Goal: Task Accomplishment & Management: Manage account settings

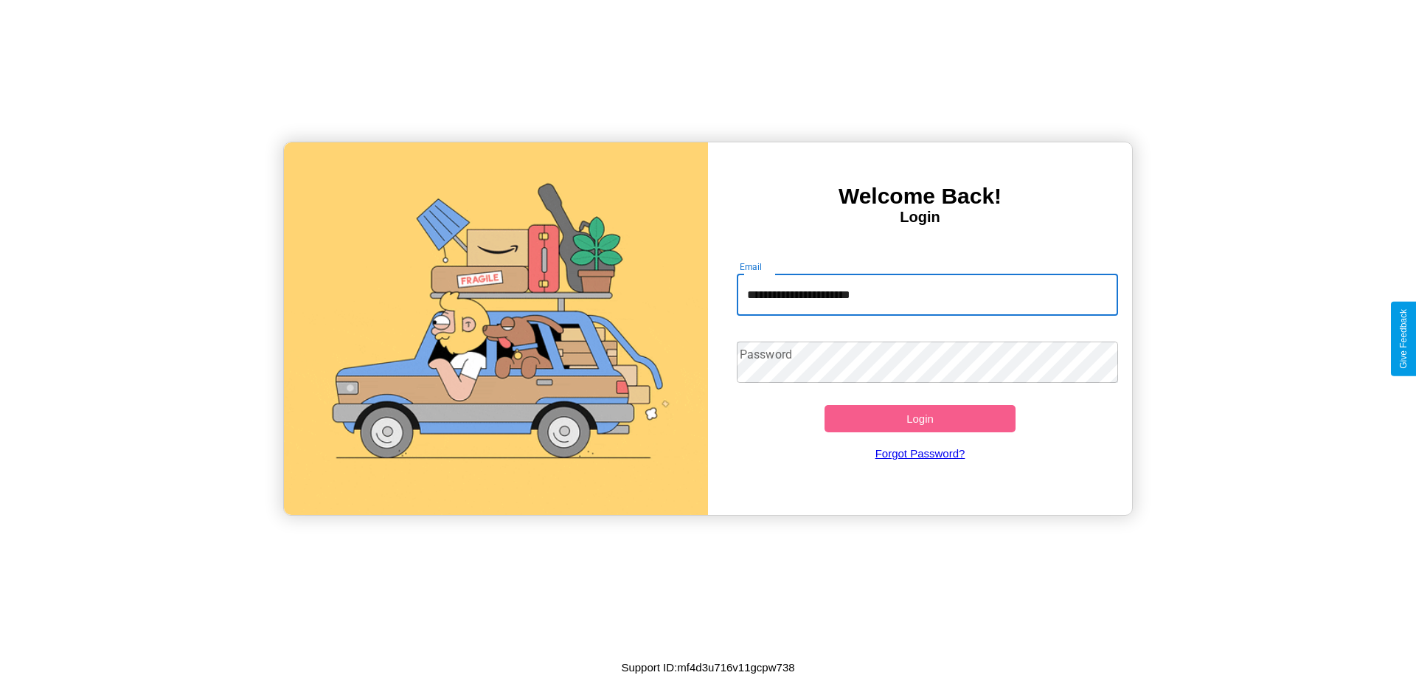
type input "**********"
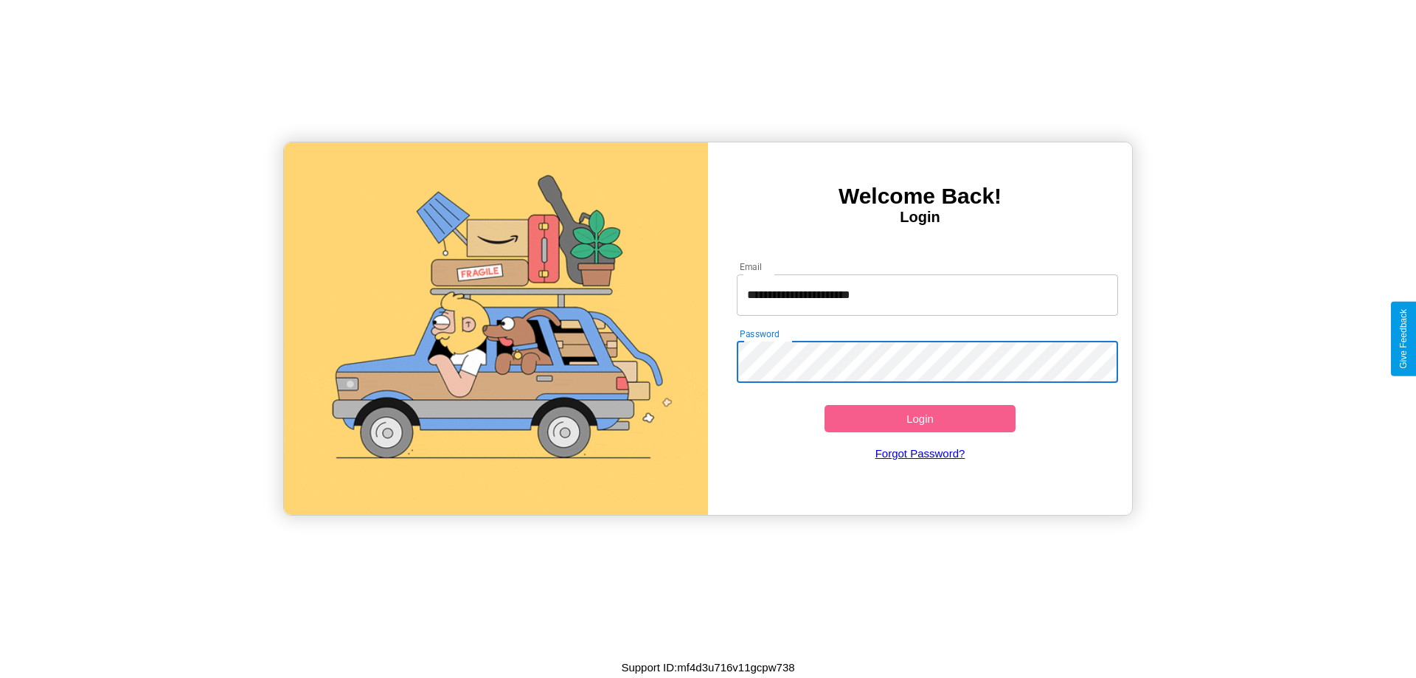
click at [919, 418] on button "Login" at bounding box center [919, 418] width 191 height 27
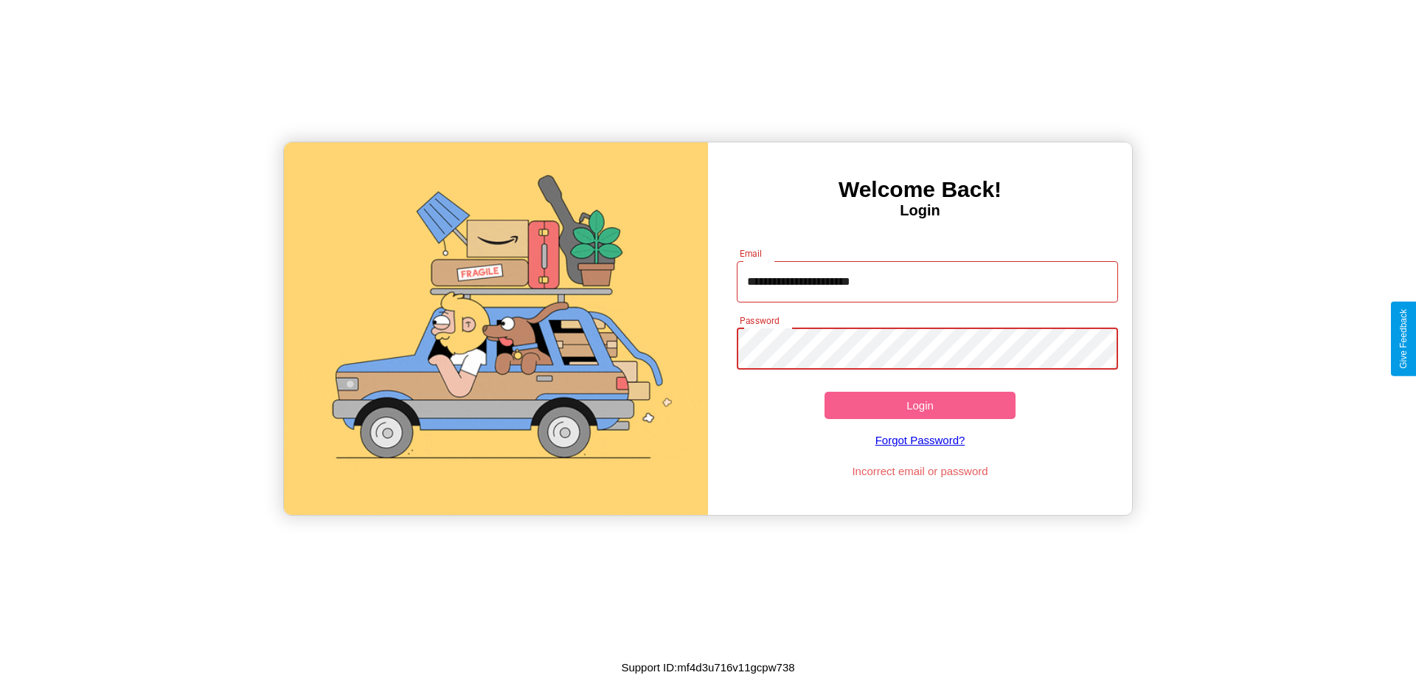
click at [919, 405] on button "Login" at bounding box center [919, 405] width 191 height 27
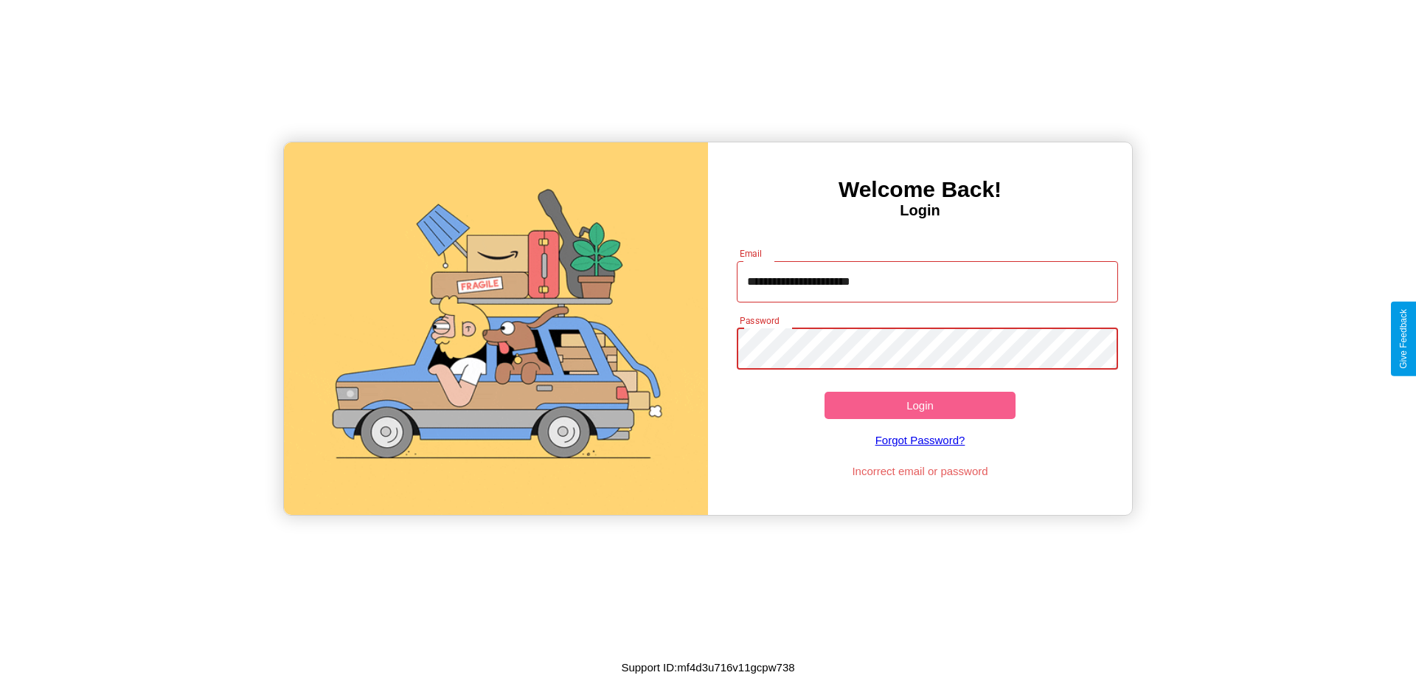
click at [919, 405] on button "Login" at bounding box center [919, 405] width 191 height 27
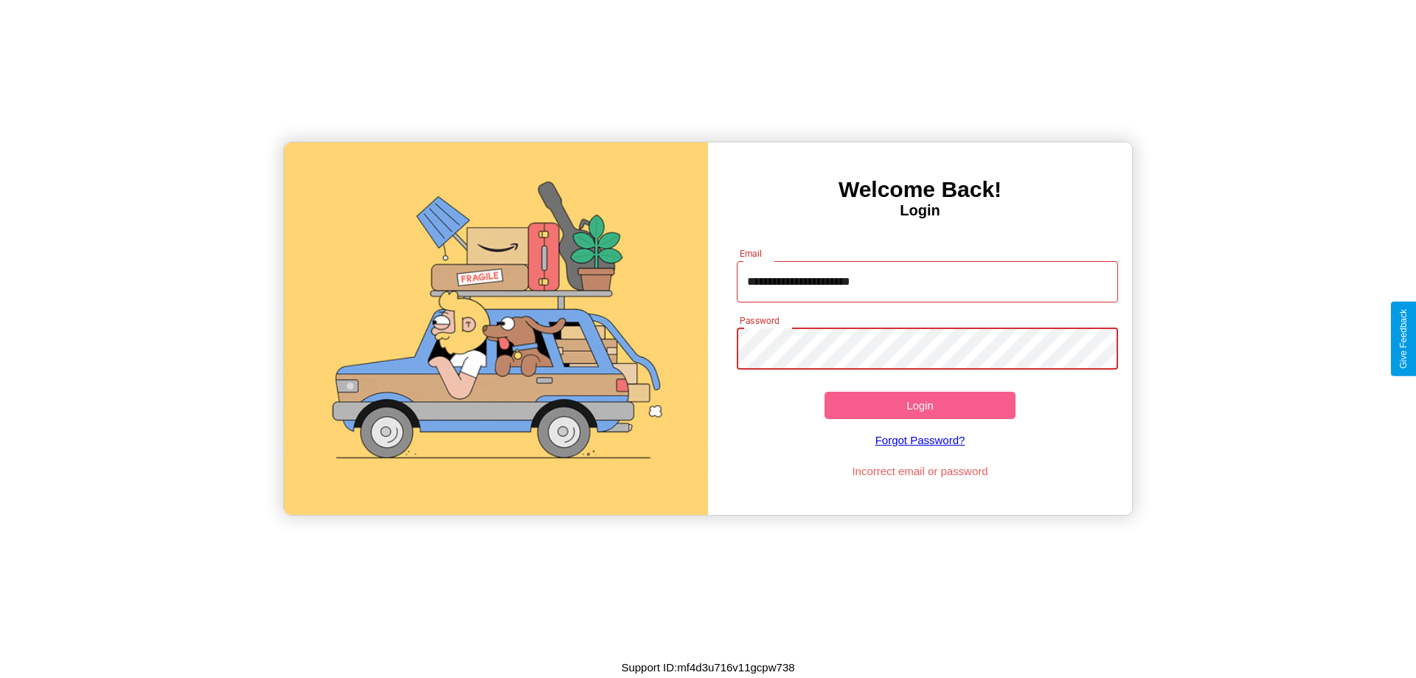
click at [919, 405] on button "Login" at bounding box center [919, 405] width 191 height 27
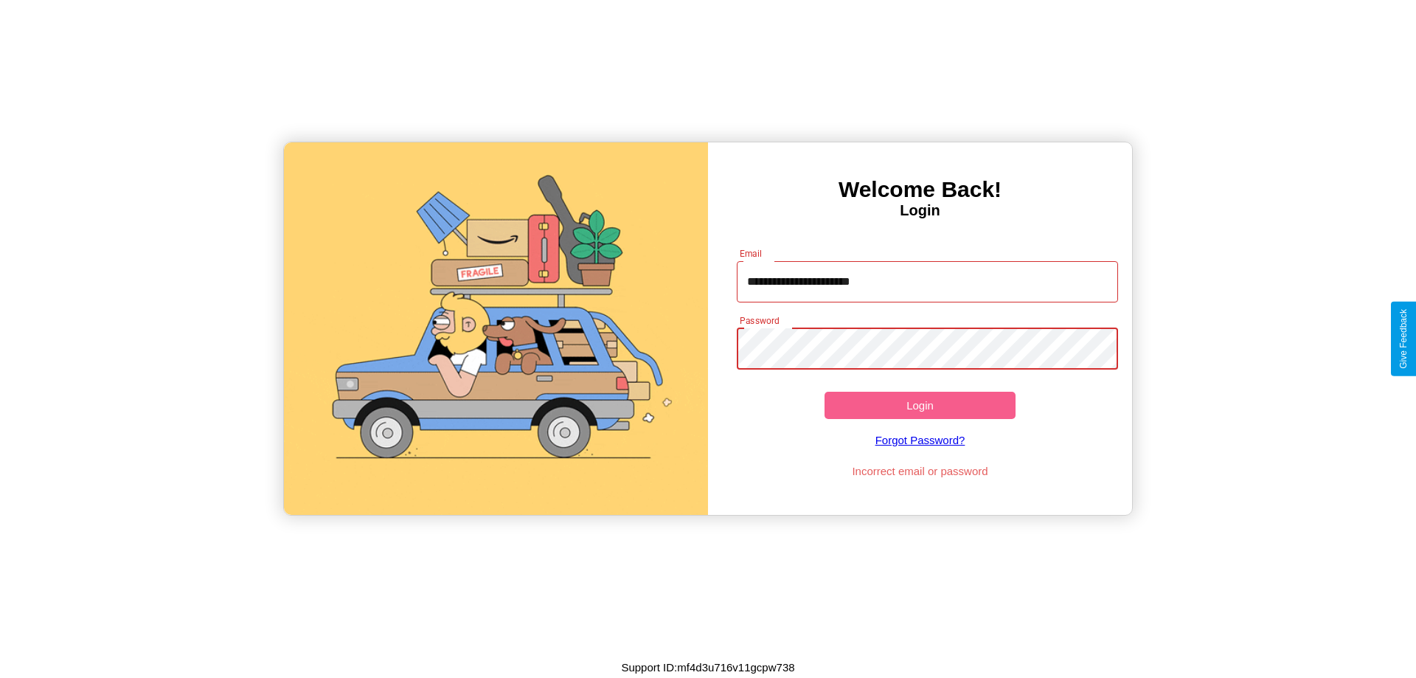
click at [919, 405] on button "Login" at bounding box center [919, 405] width 191 height 27
